Goal: Information Seeking & Learning: Learn about a topic

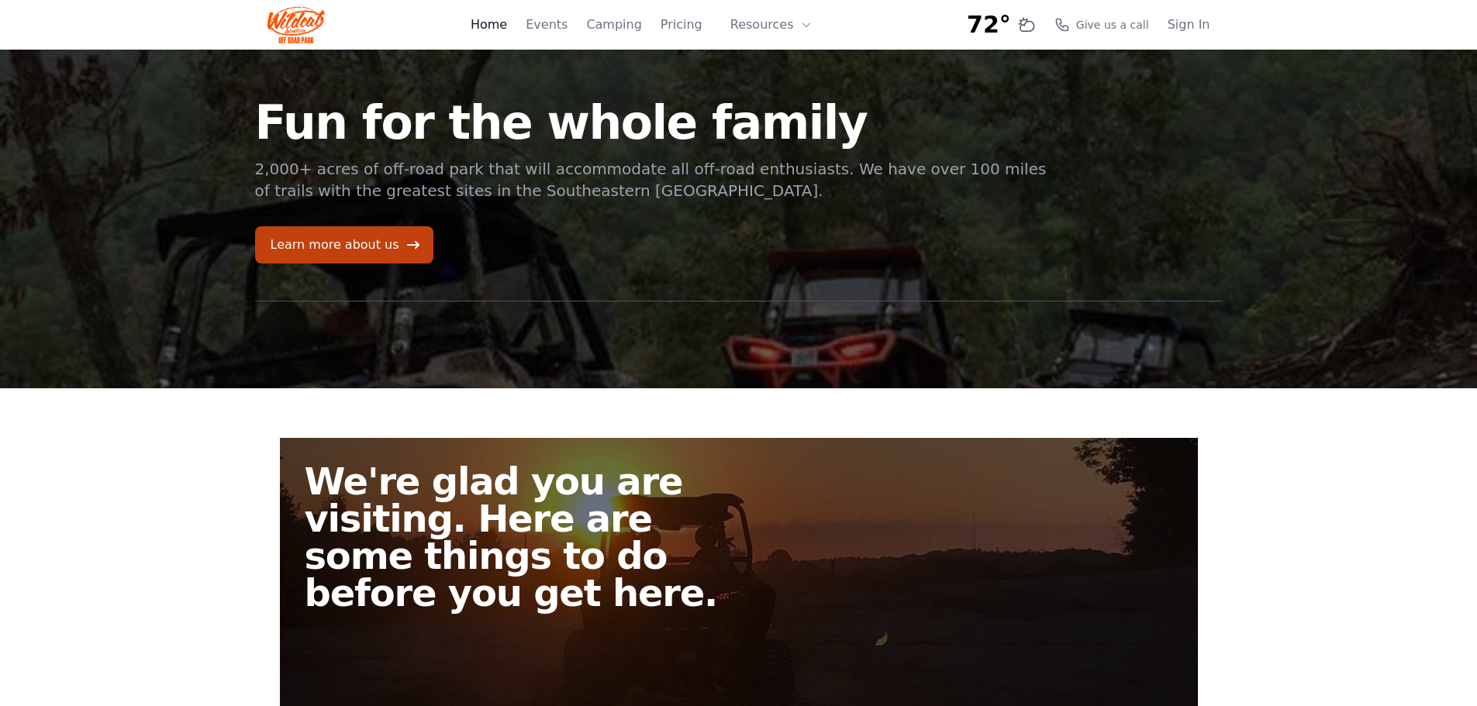
click at [507, 29] on link "Home" at bounding box center [489, 25] width 36 height 19
click at [332, 255] on link "Learn more about us" at bounding box center [344, 244] width 178 height 37
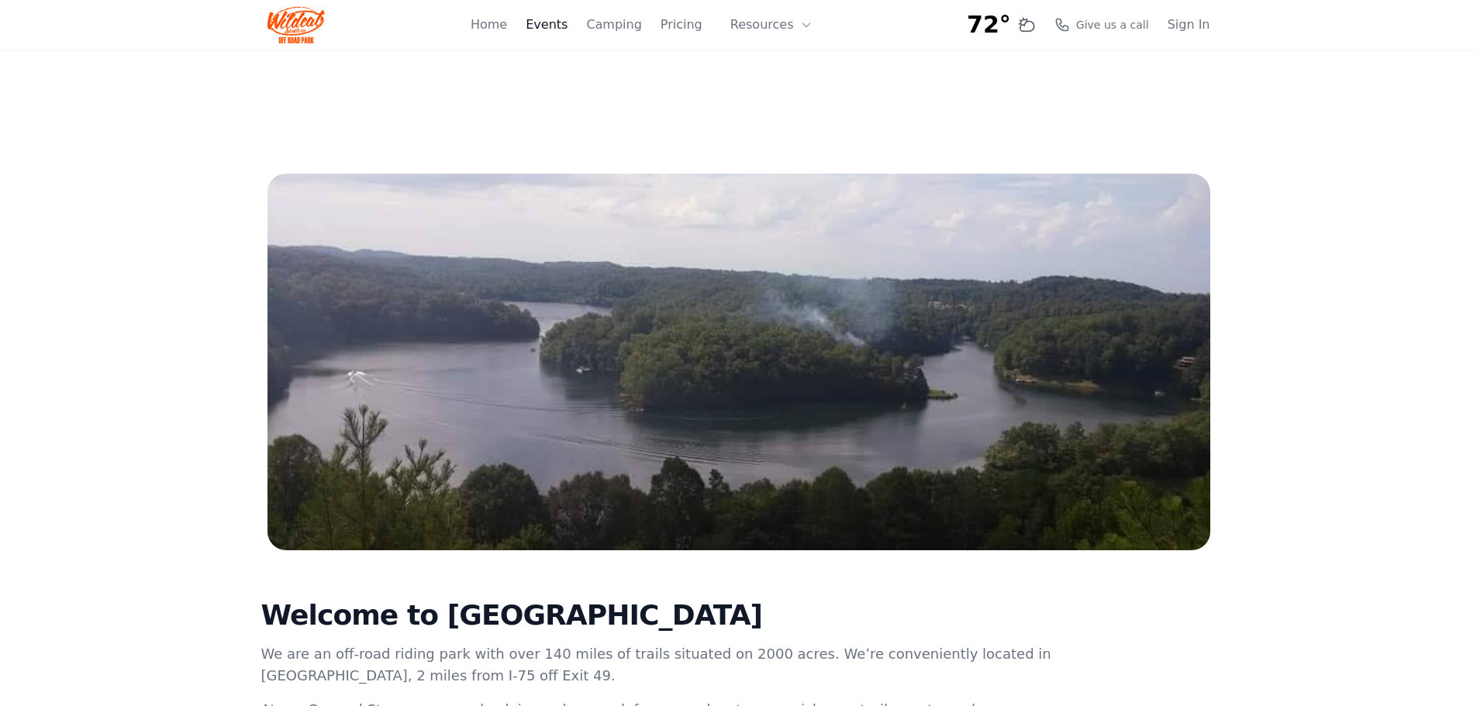
click at [567, 31] on link "Events" at bounding box center [547, 25] width 42 height 19
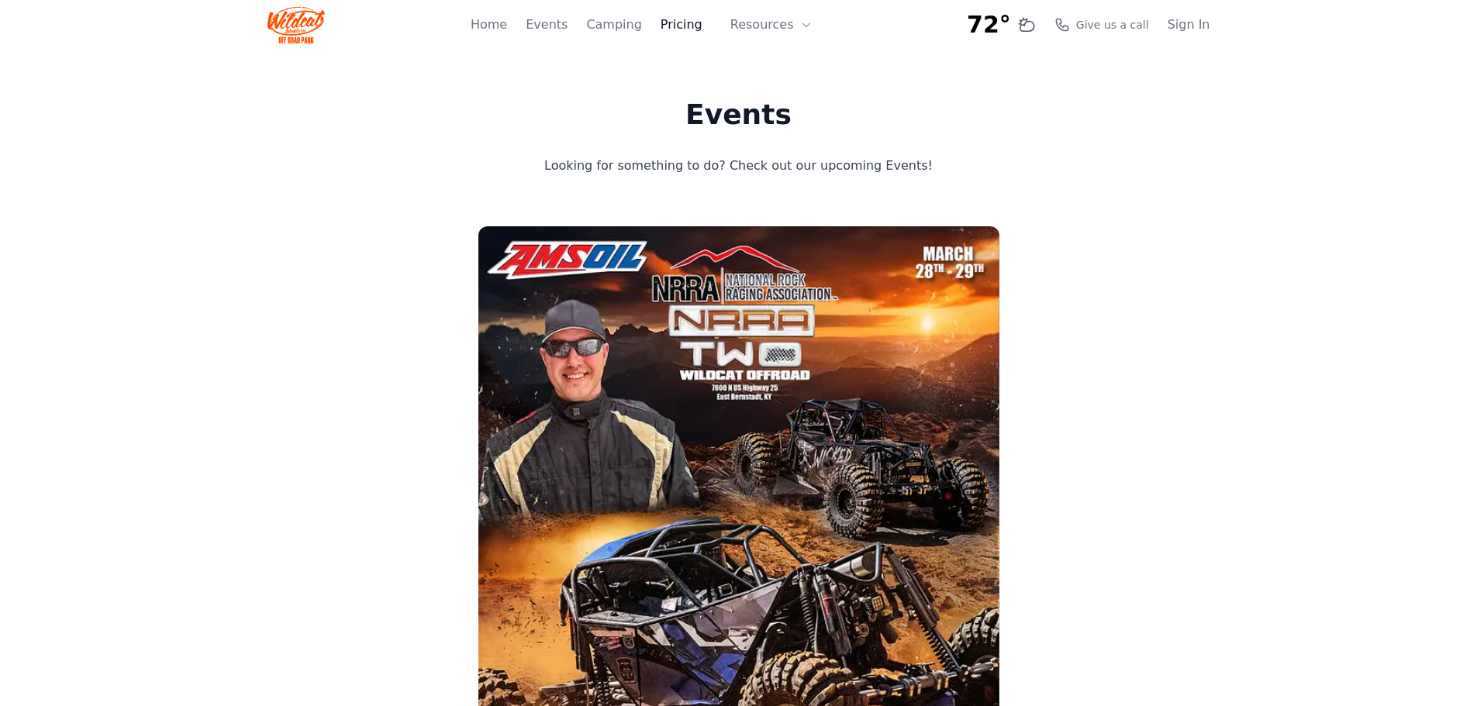
click at [678, 26] on link "Pricing" at bounding box center [681, 25] width 42 height 19
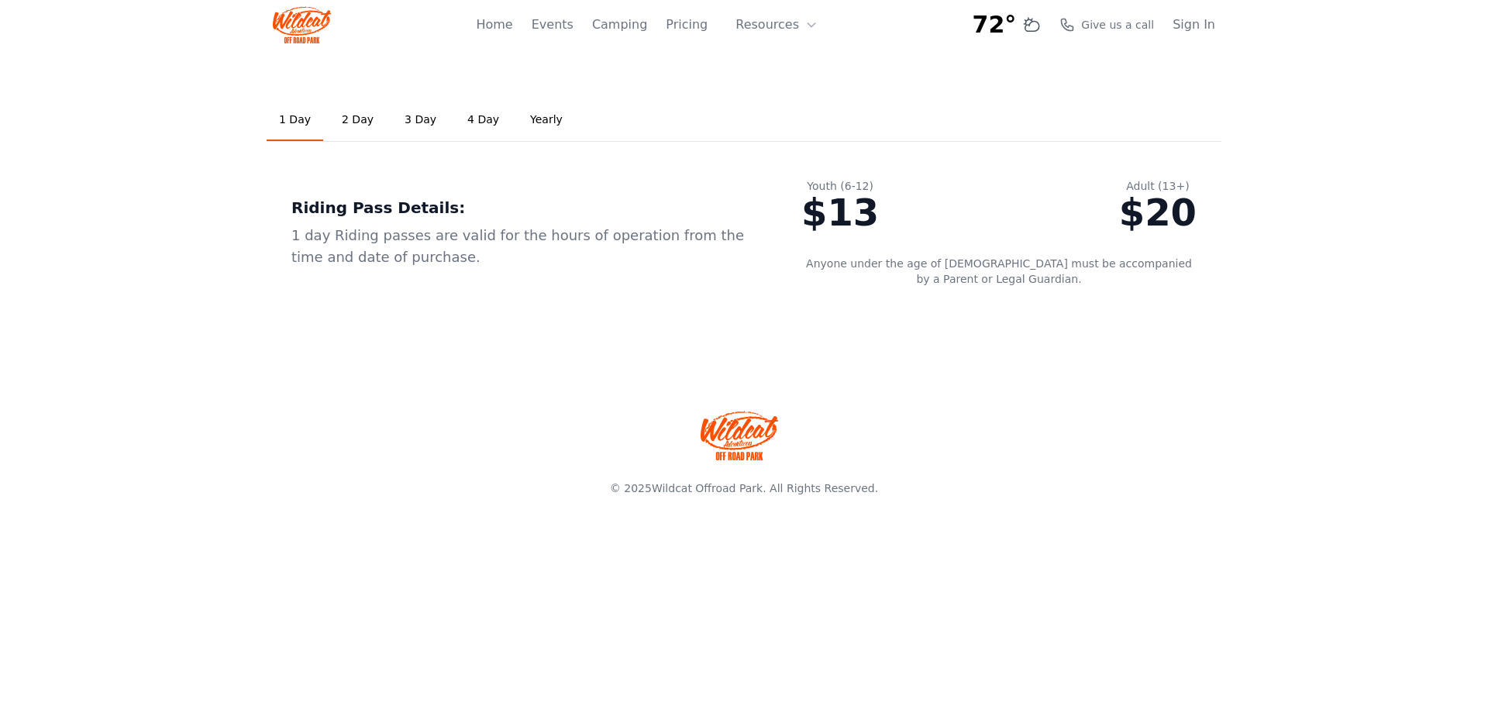
click at [529, 120] on link "Yearly" at bounding box center [546, 120] width 57 height 42
click at [784, 23] on button "Resources" at bounding box center [776, 24] width 101 height 31
click at [778, 95] on link "FAQ" at bounding box center [800, 92] width 149 height 28
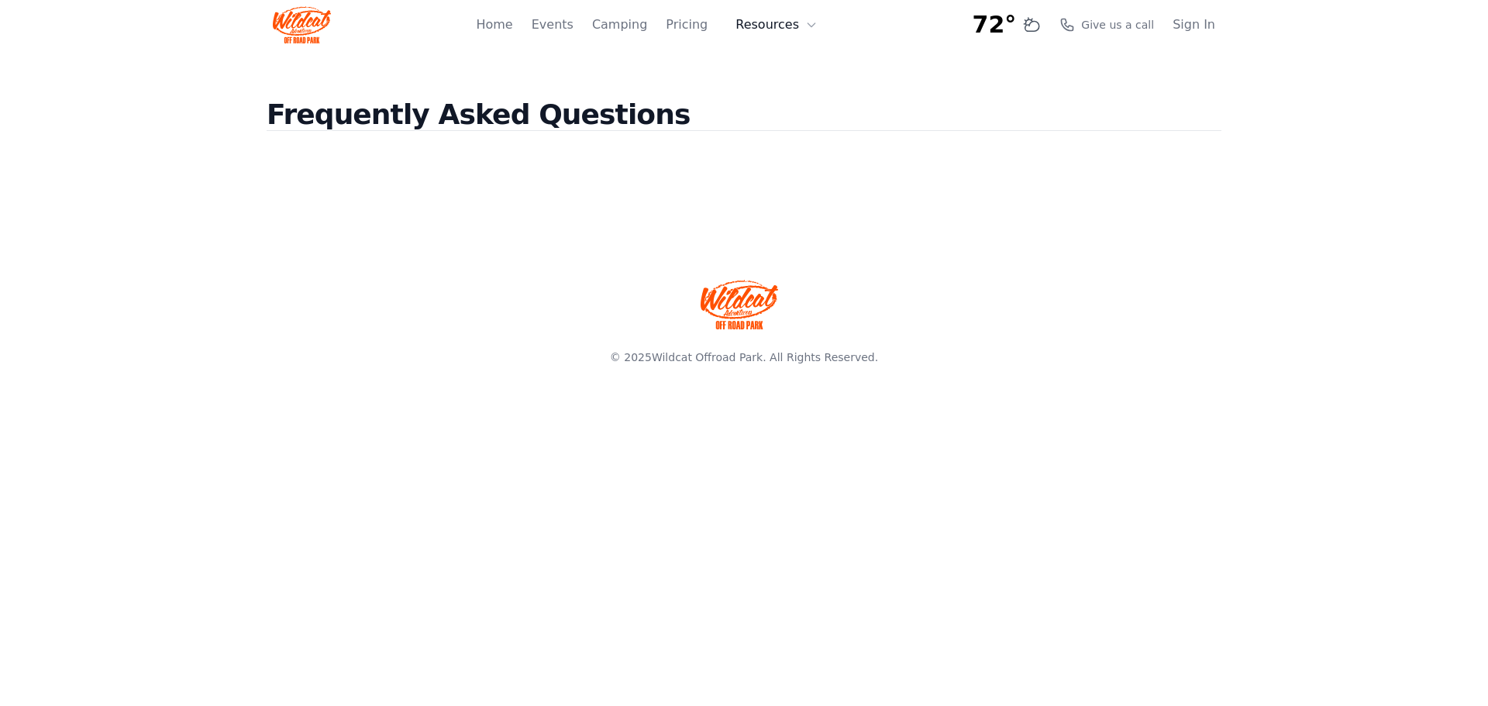
click at [788, 26] on button "Resources" at bounding box center [776, 24] width 101 height 31
click at [796, 61] on link "About" at bounding box center [800, 64] width 149 height 28
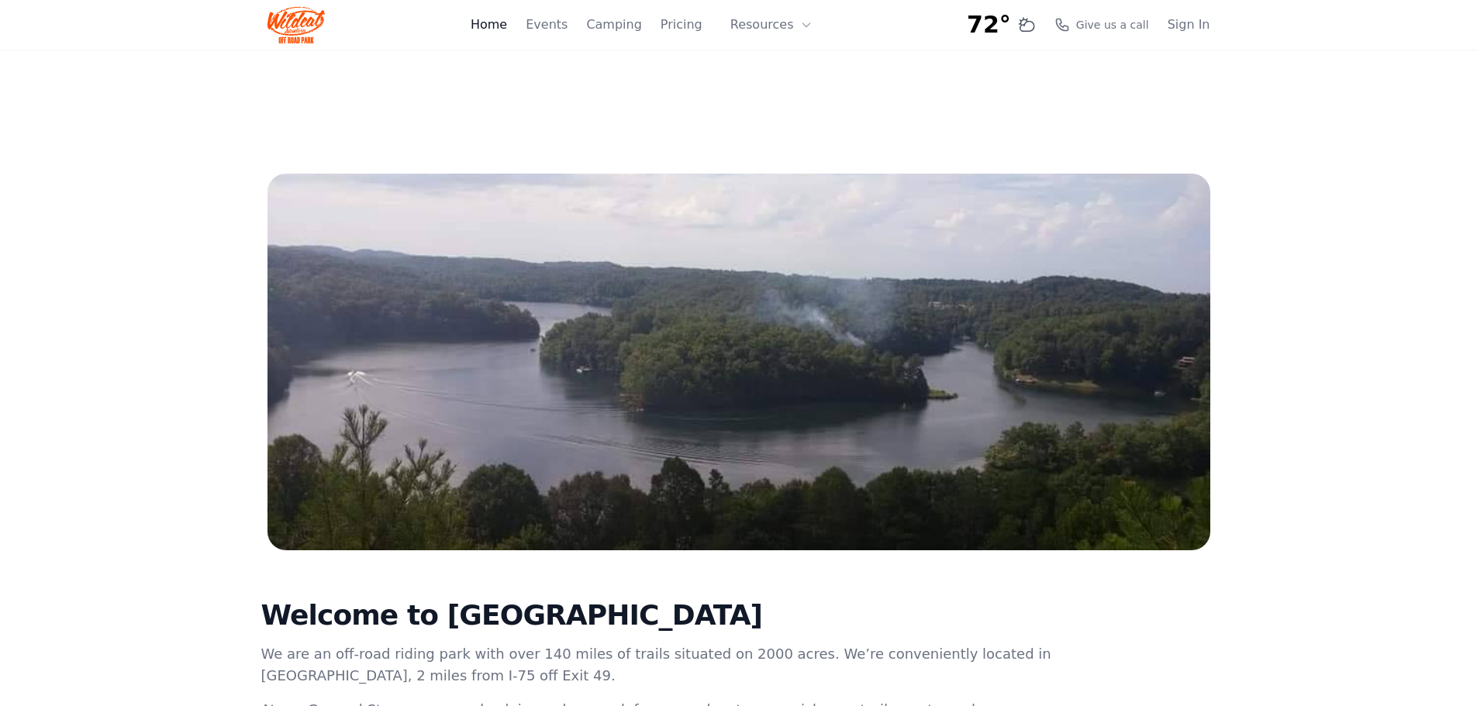
click at [507, 22] on link "Home" at bounding box center [489, 25] width 36 height 19
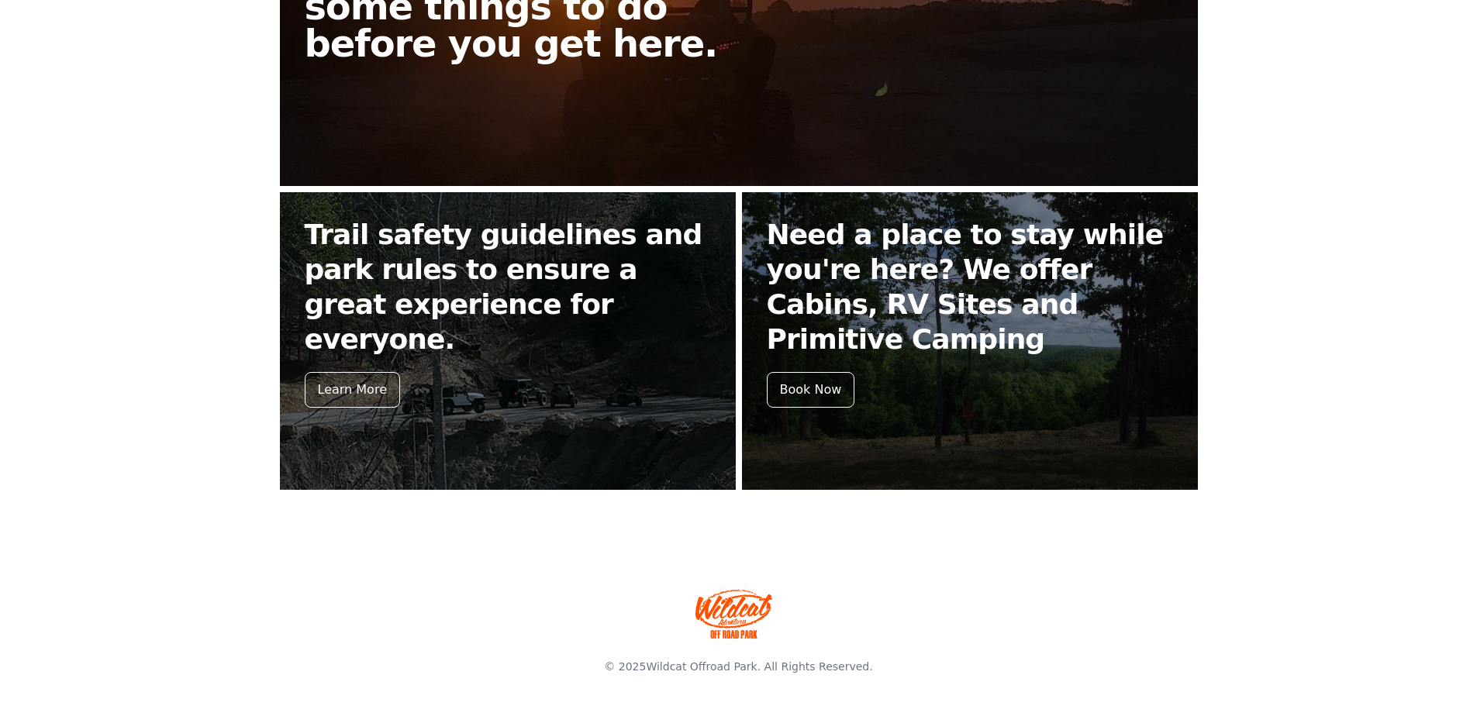
scroll to position [550, 0]
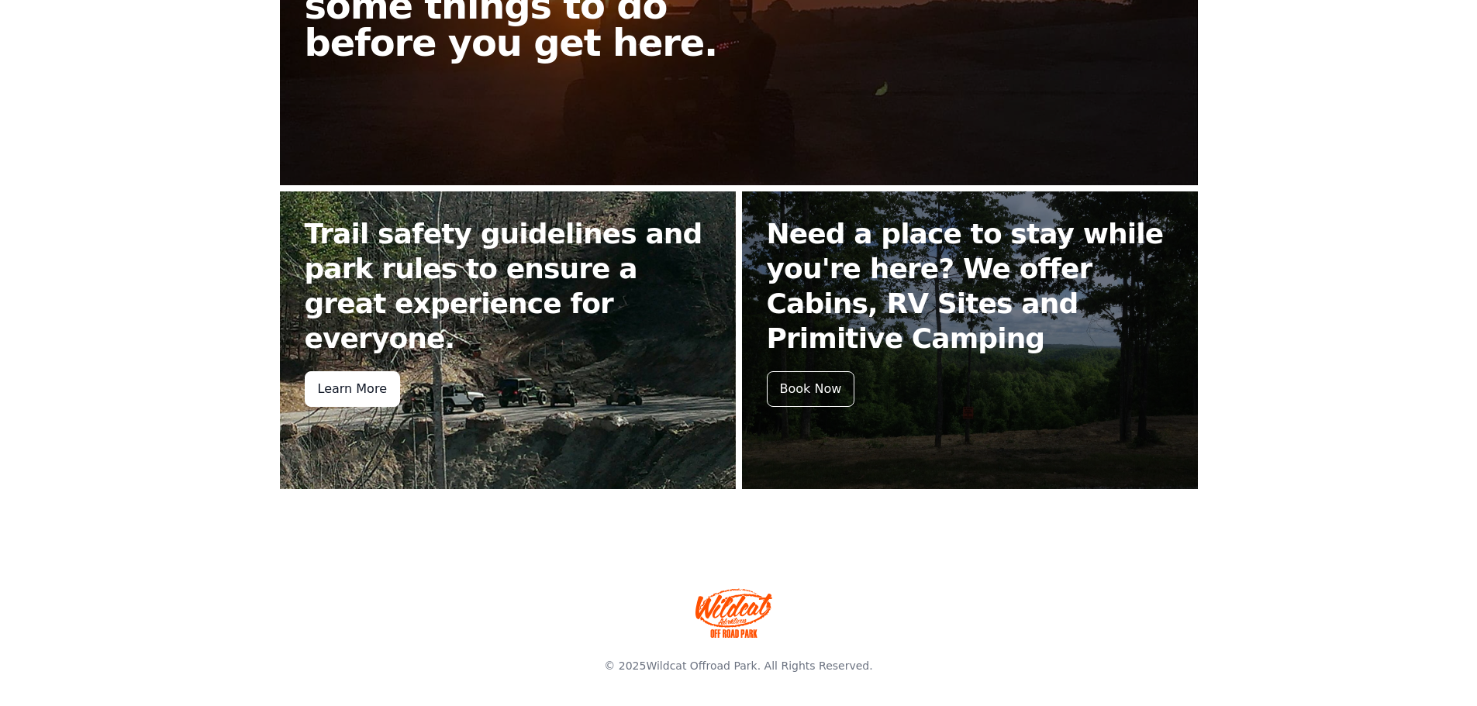
click at [363, 371] on div "Learn More" at bounding box center [352, 389] width 95 height 36
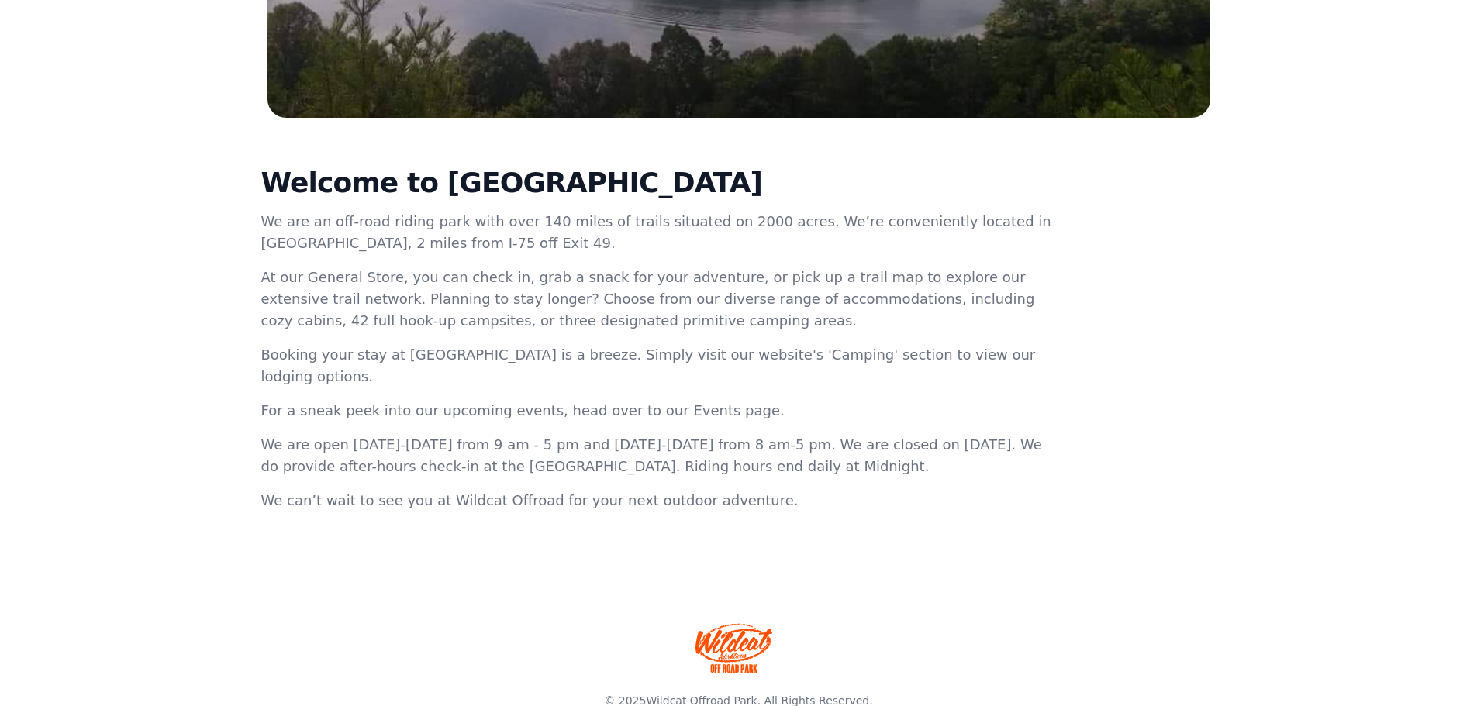
scroll to position [446, 0]
